Goal: Use online tool/utility: Utilize a website feature to perform a specific function

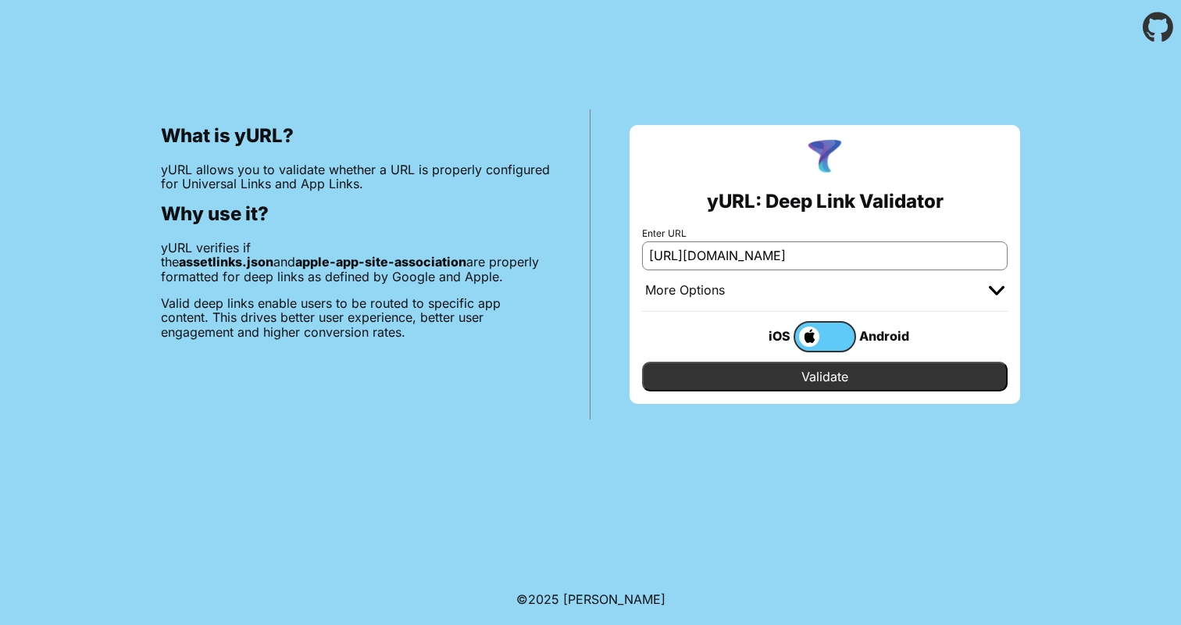
scroll to position [0, 51]
drag, startPoint x: 764, startPoint y: 259, endPoint x: 1025, endPoint y: 251, distance: 260.1
click at [1025, 251] on div "yURL: Deep Link Validator Enter URL https://acc.incentives.asr.nl/.well-known/a…" at bounding box center [824, 264] width 469 height 310
drag, startPoint x: 690, startPoint y: 257, endPoint x: 566, endPoint y: 255, distance: 123.4
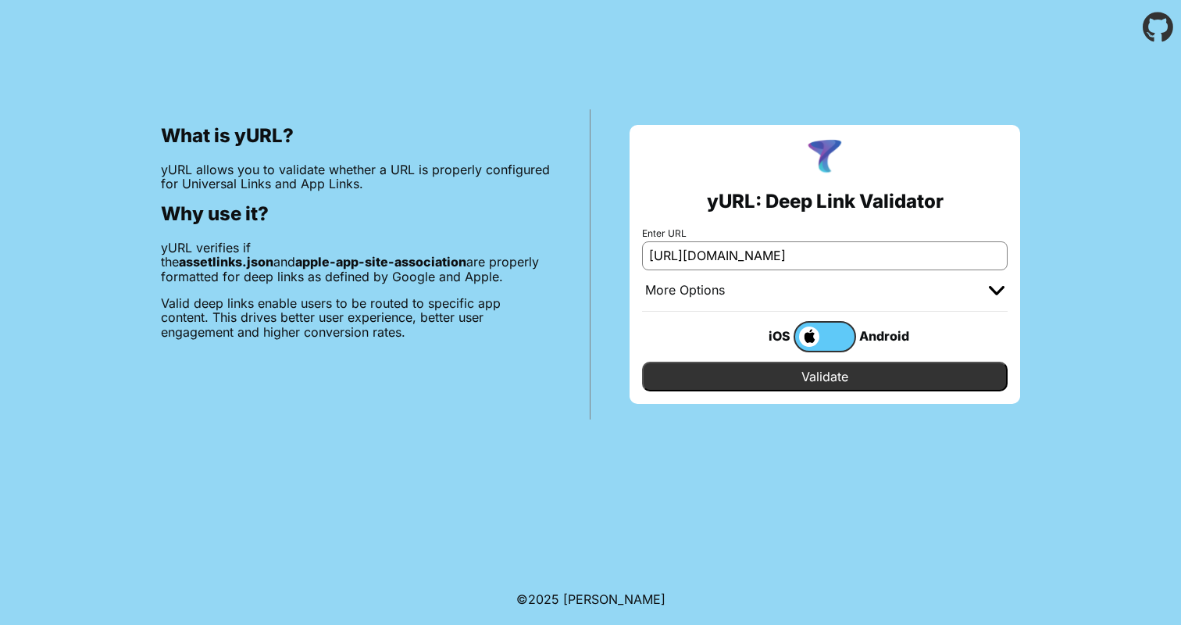
click at [566, 256] on div "What is yURL? yURL allows you to validate whether a URL is properly configured …" at bounding box center [590, 237] width 1181 height 365
type input "acc.incentives.asr.nl"
click at [777, 370] on input "Validate" at bounding box center [824, 377] width 365 height 30
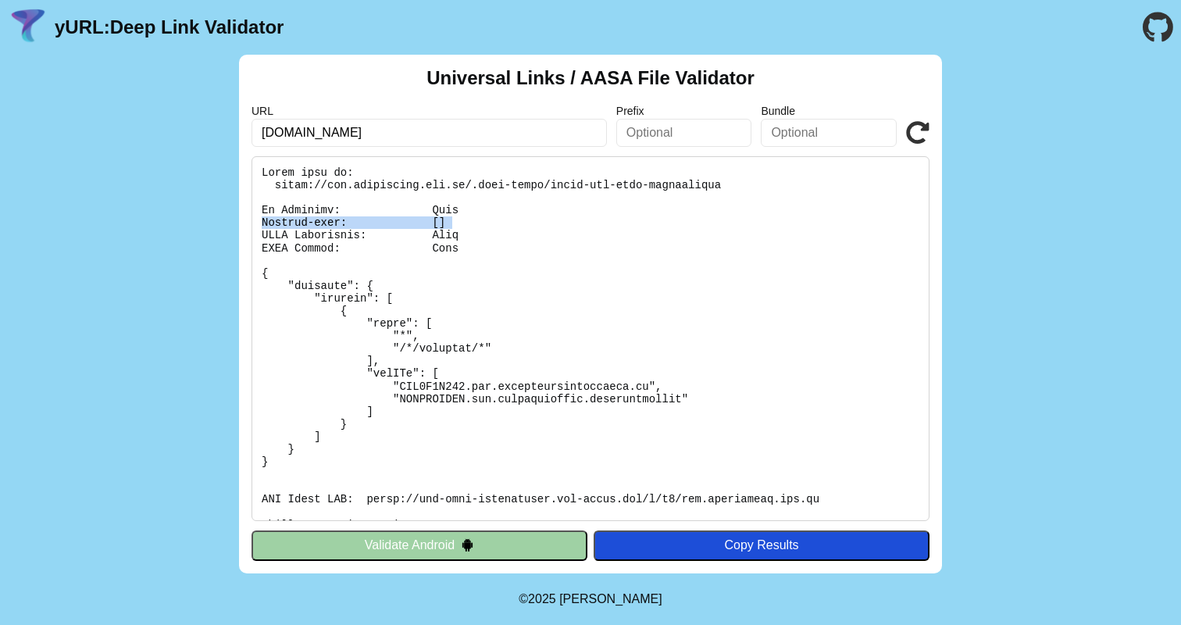
drag, startPoint x: 472, startPoint y: 221, endPoint x: 244, endPoint y: 221, distance: 228.8
click at [244, 221] on div "Universal Links / AASA File Validator URL acc.incentives.asr.nl Prefix Bundle V…" at bounding box center [590, 314] width 703 height 518
click at [1163, 30] on icon "Go to the GitHub project" at bounding box center [1157, 27] width 30 height 55
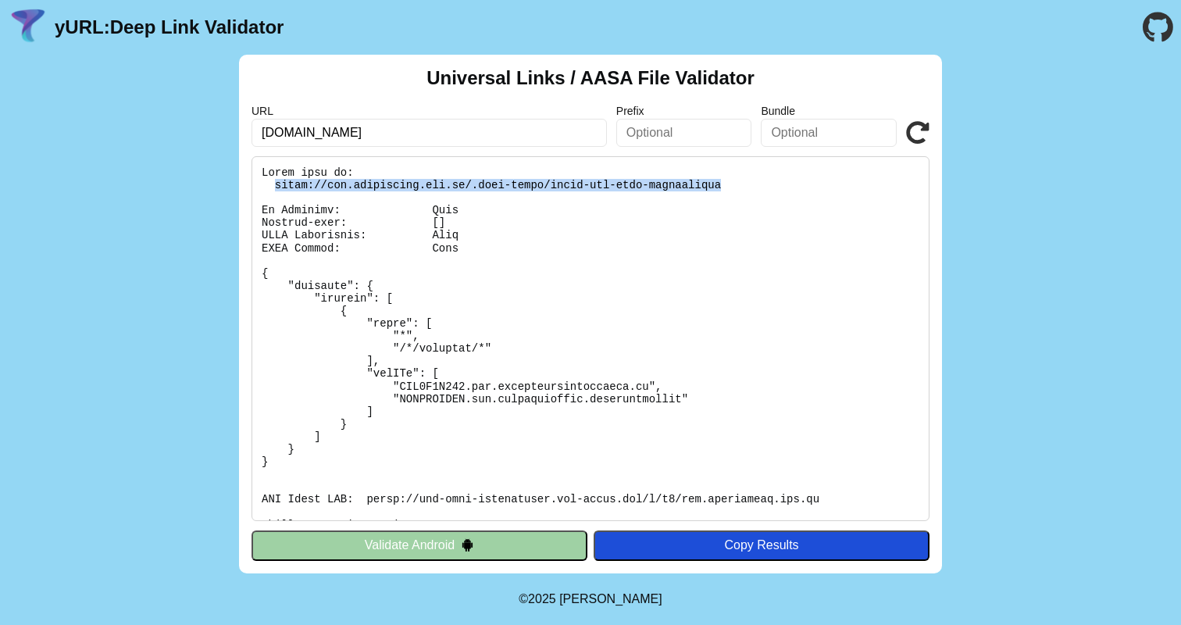
drag, startPoint x: 772, startPoint y: 182, endPoint x: 276, endPoint y: 183, distance: 495.9
click at [276, 183] on pre at bounding box center [590, 338] width 678 height 365
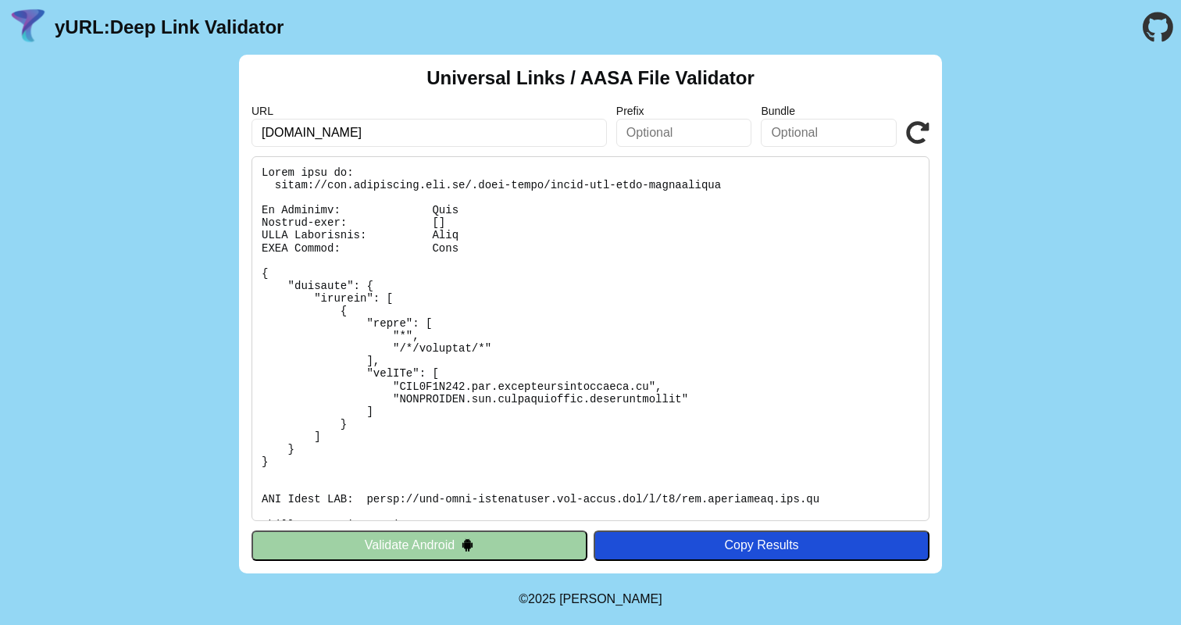
click at [404, 138] on input "acc.incentives.asr.nl" at bounding box center [428, 133] width 355 height 28
drag, startPoint x: 401, startPoint y: 131, endPoint x: 246, endPoint y: 131, distance: 154.6
click at [246, 131] on div "Universal Links / AASA File Validator URL acc.incentives.asr.nl Prefix Bundle V…" at bounding box center [590, 314] width 703 height 518
type input "[PERSON_NAME][DOMAIN_NAME]"
click button "Validate" at bounding box center [0, 0] width 0 height 0
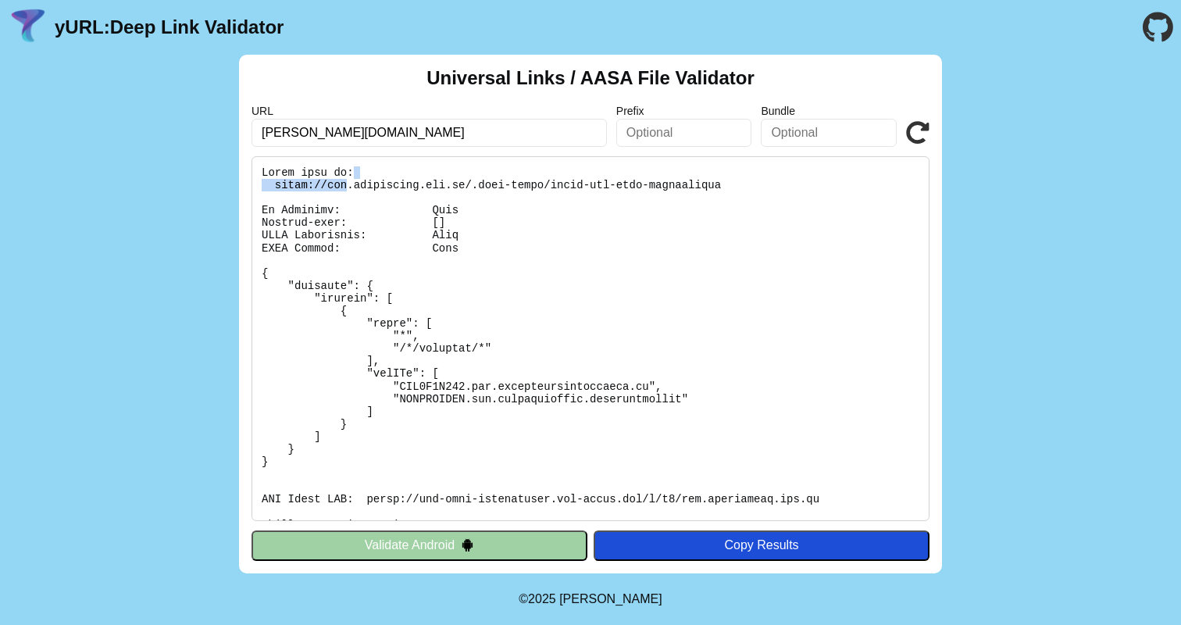
drag, startPoint x: 466, startPoint y: 177, endPoint x: 346, endPoint y: 182, distance: 120.3
click at [346, 182] on pre at bounding box center [590, 338] width 678 height 365
drag, startPoint x: 326, startPoint y: 184, endPoint x: 465, endPoint y: 185, distance: 139.0
click at [465, 186] on pre at bounding box center [590, 338] width 678 height 365
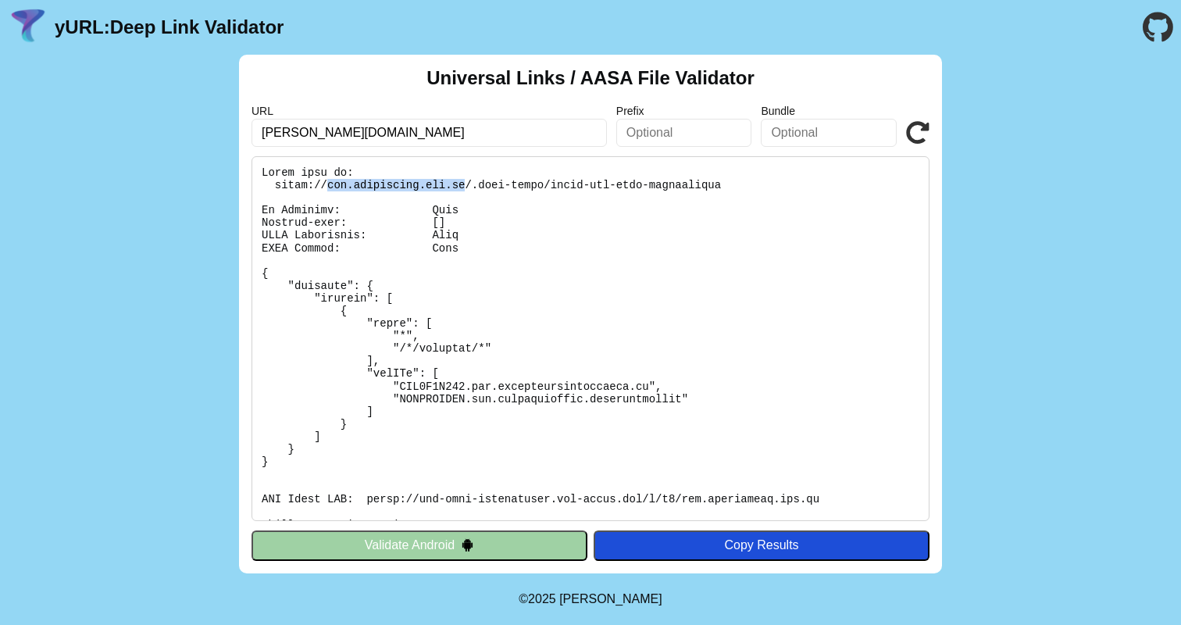
copy pre "acc.incentives.asr.nl"
drag, startPoint x: 738, startPoint y: 187, endPoint x: 551, endPoint y: 185, distance: 187.4
click at [551, 185] on pre at bounding box center [590, 338] width 678 height 365
copy pre "apple-app-site-association"
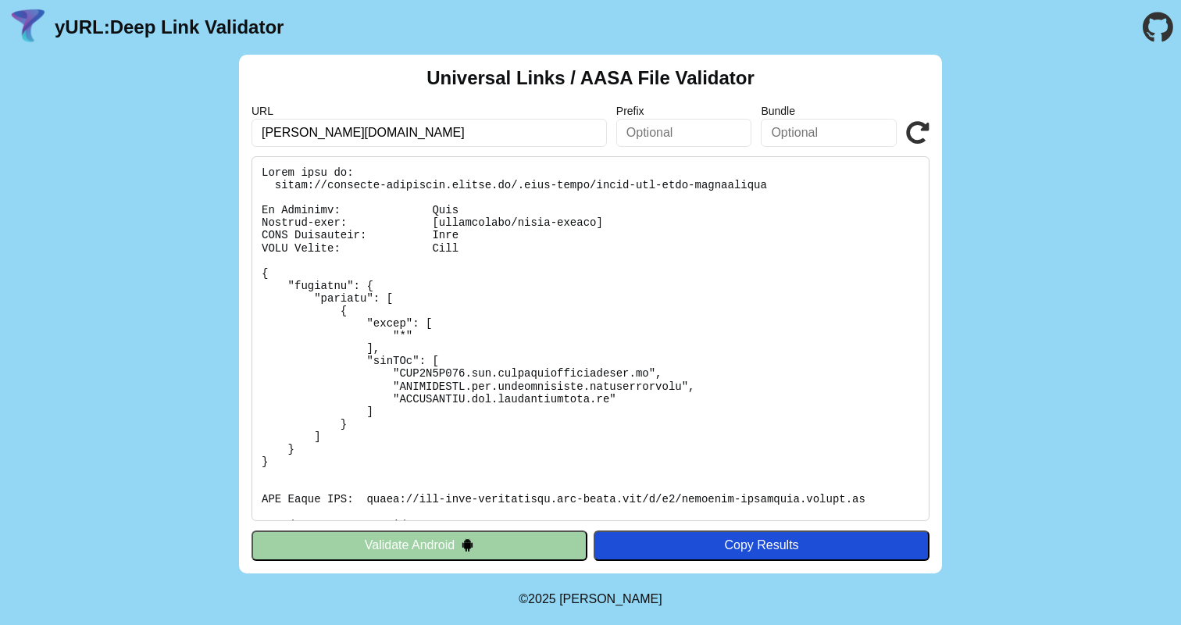
drag, startPoint x: 452, startPoint y: 137, endPoint x: 255, endPoint y: 134, distance: 196.8
click at [255, 134] on input "[PERSON_NAME][DOMAIN_NAME]" at bounding box center [428, 133] width 355 height 28
click at [451, 134] on input "[PERSON_NAME][DOMAIN_NAME]" at bounding box center [428, 133] width 355 height 28
